Goal: Answer question/provide support: Share knowledge or assist other users

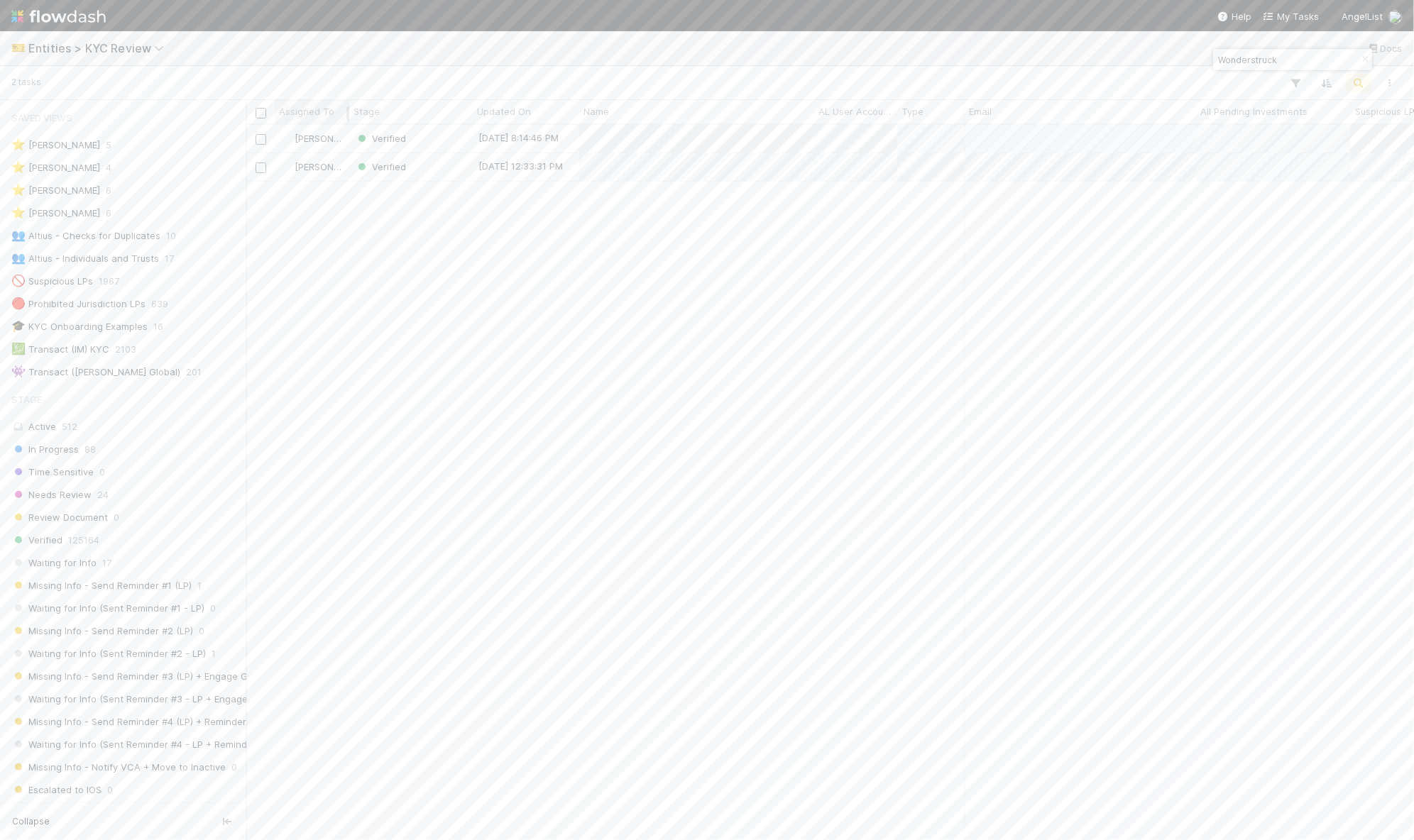
scroll to position [702, 1154]
click at [1264, 53] on input "Wonderstruck" at bounding box center [1285, 60] width 142 height 17
type input "echt"
click at [453, 143] on div "Awaiting Info" at bounding box center [411, 139] width 124 height 28
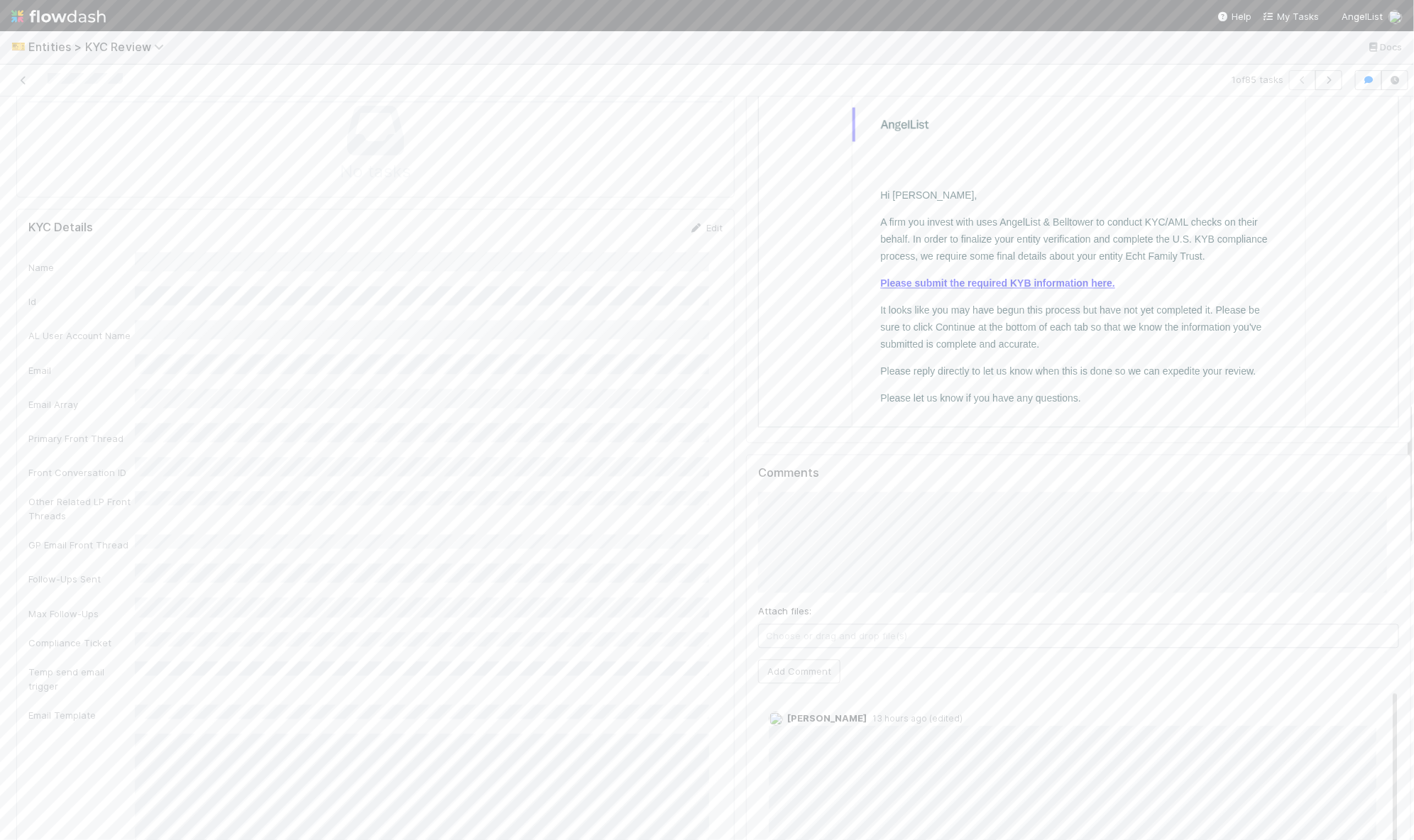
scroll to position [1570, 0]
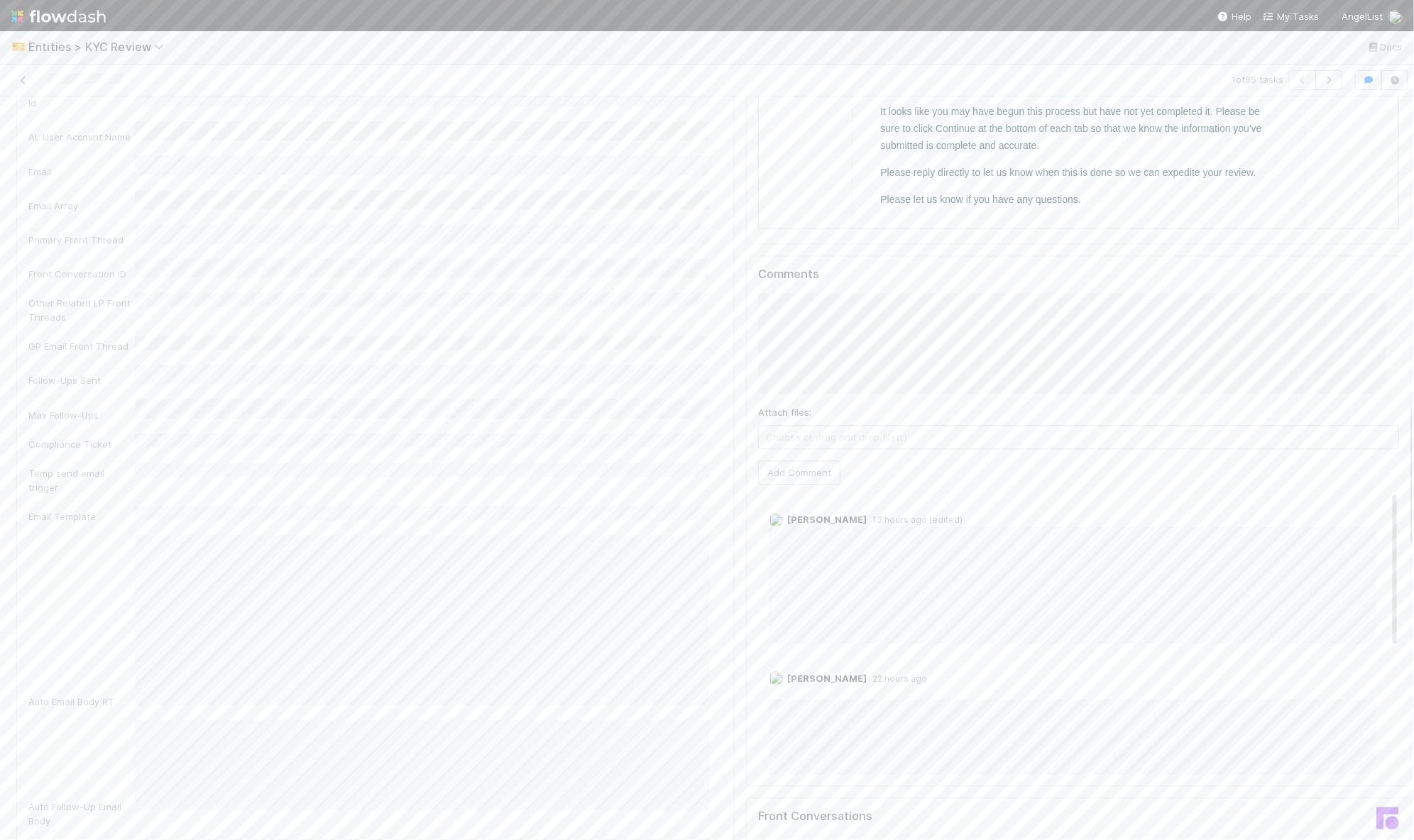
click at [1377, 257] on div "Comments Attach files: Choose or drag and drop file(s) Add Comment Madison Stom…" at bounding box center [1078, 520] width 665 height 531
click at [758, 461] on button "Add Comment" at bounding box center [799, 473] width 83 height 24
click at [780, 529] on link "Edit" at bounding box center [788, 535] width 17 height 11
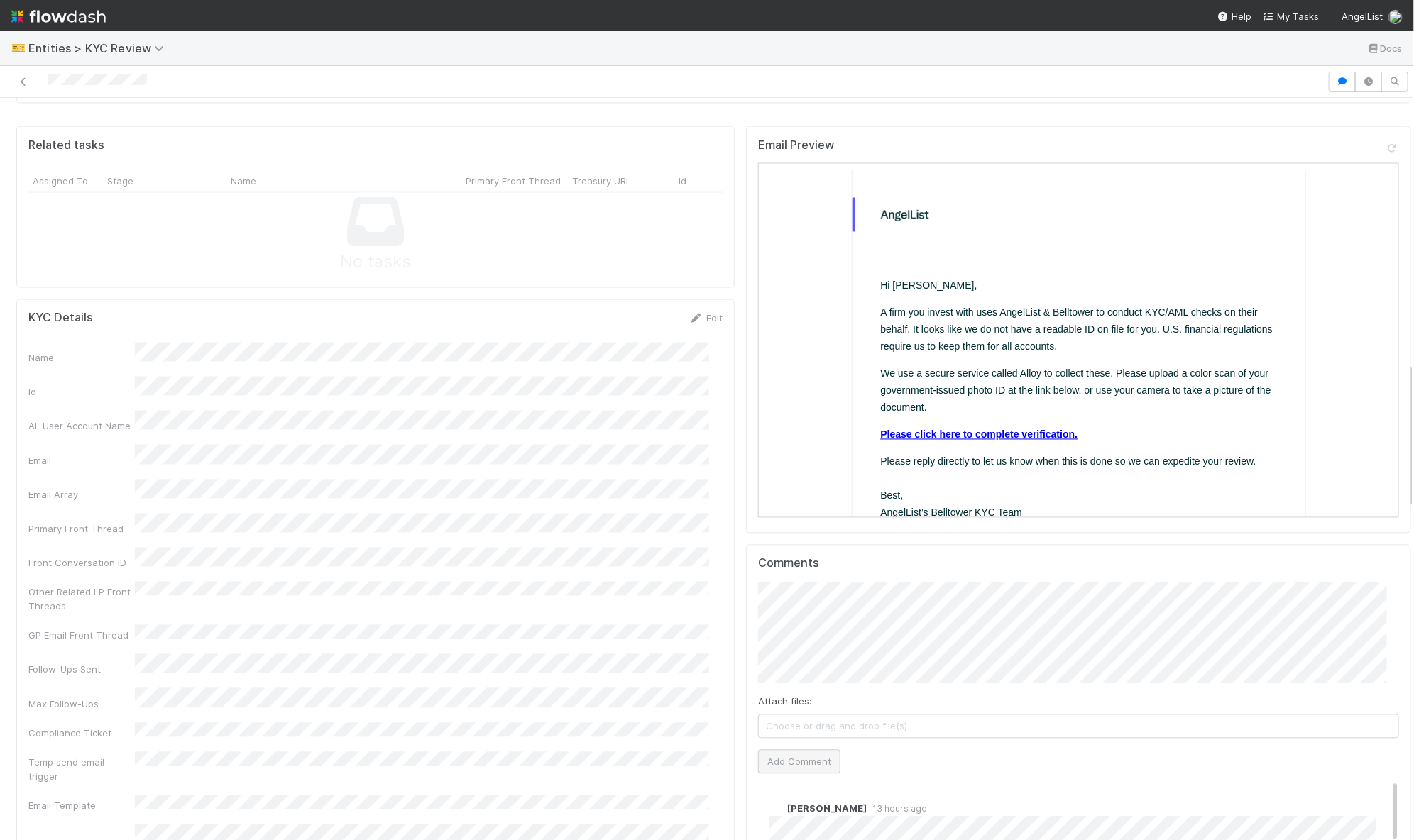
scroll to position [1516, 0]
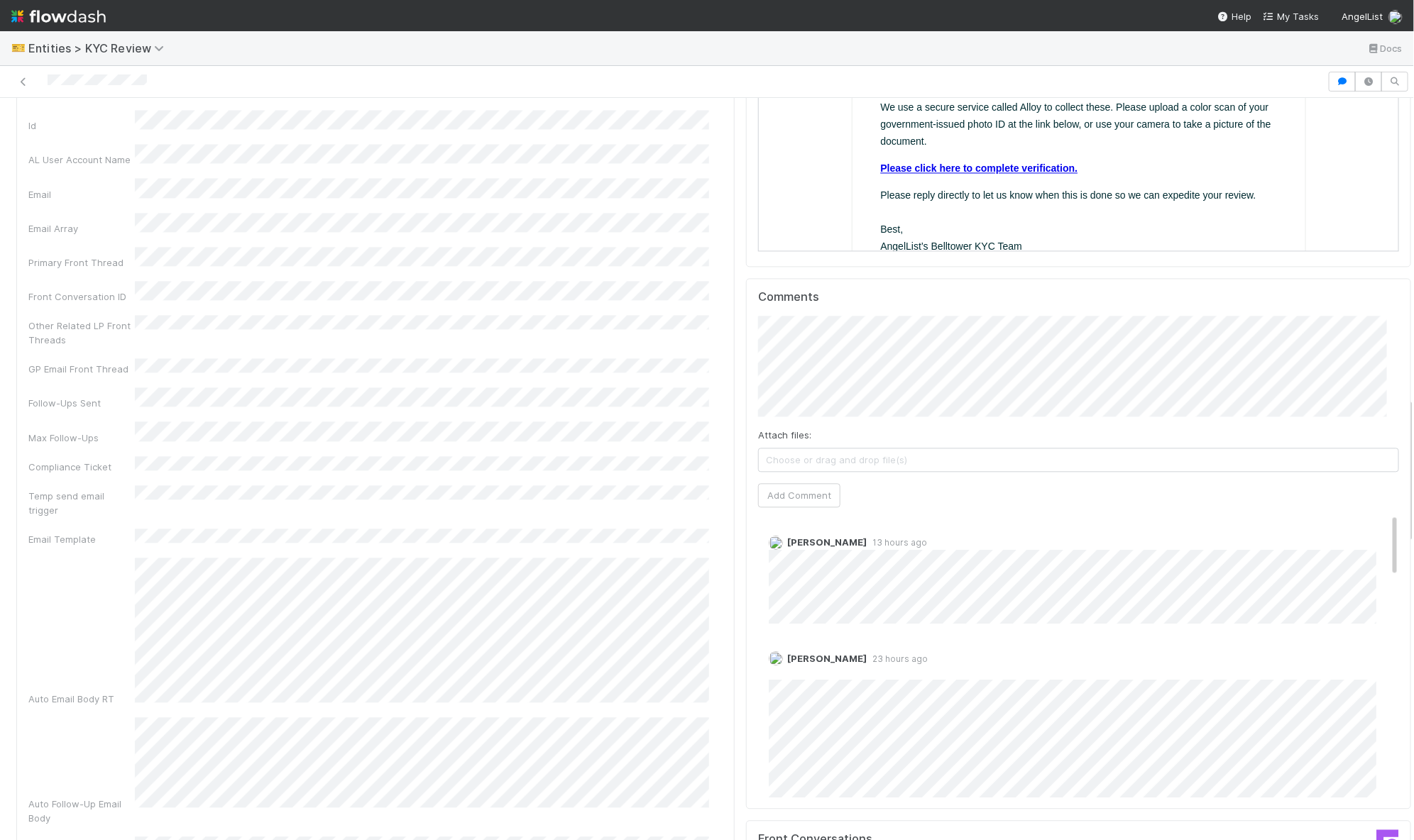
click at [771, 420] on div "Attach files: Choose or drag and drop file(s) Add Comment" at bounding box center [1079, 412] width 641 height 193
click at [772, 483] on button "Add Comment" at bounding box center [799, 495] width 83 height 24
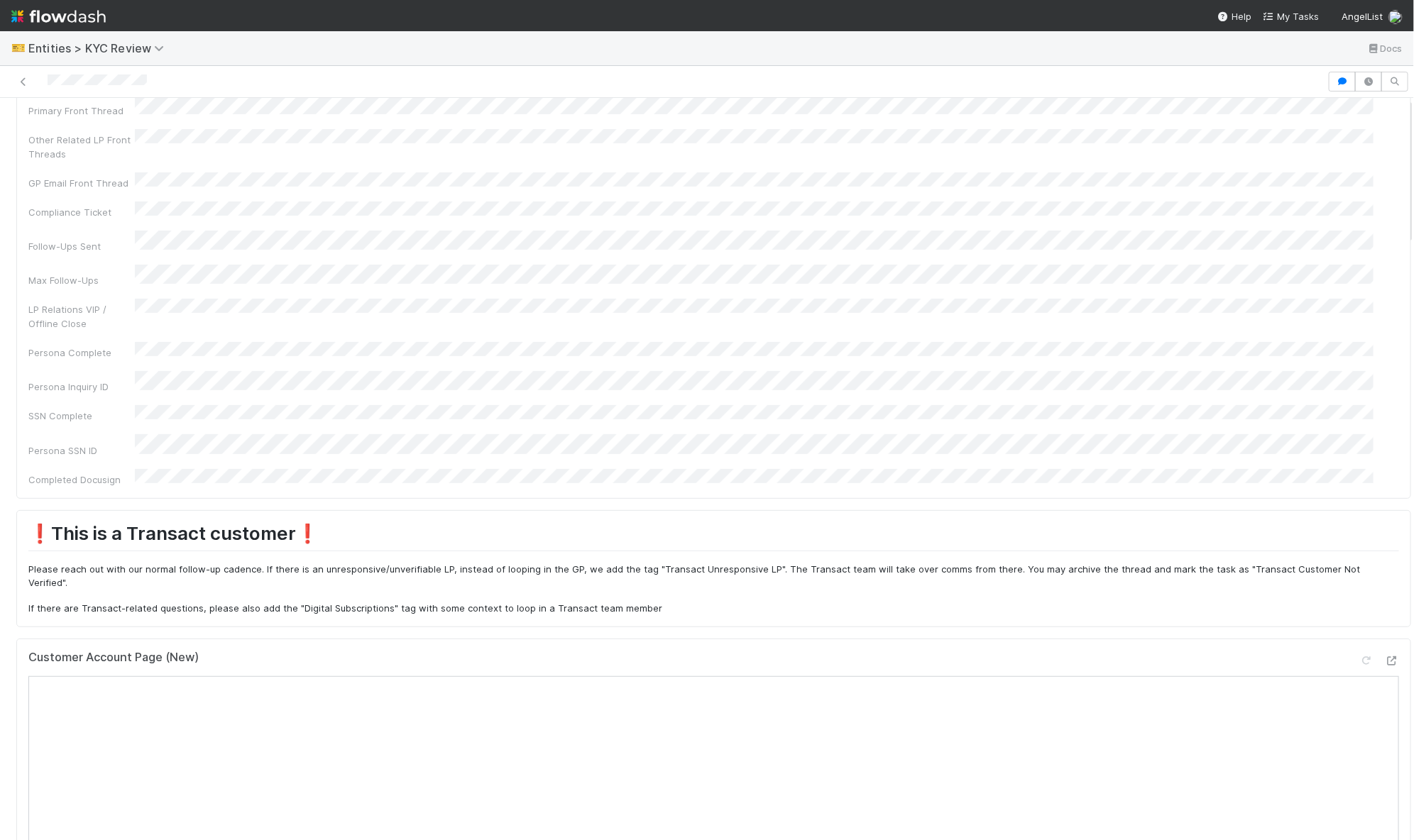
scroll to position [0, 0]
